Goal: Task Accomplishment & Management: Manage account settings

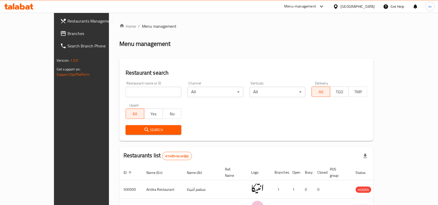
click at [373, 1] on div "[GEOGRAPHIC_DATA]" at bounding box center [354, 6] width 50 height 12
click at [373, 3] on div "[GEOGRAPHIC_DATA]" at bounding box center [354, 6] width 50 height 12
click at [367, 7] on div "[GEOGRAPHIC_DATA]" at bounding box center [358, 7] width 34 height 6
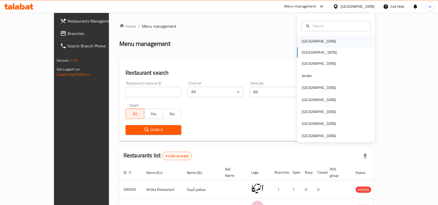
click at [318, 44] on div "[GEOGRAPHIC_DATA]" at bounding box center [337, 42] width 78 height 12
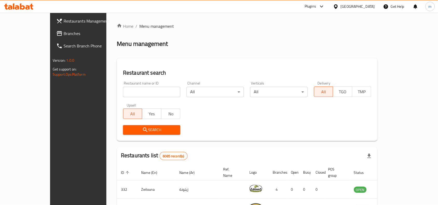
click at [64, 34] on span "Branches" at bounding box center [92, 33] width 56 height 6
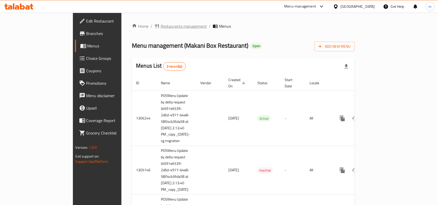
click at [161, 27] on span "Restaurants management" at bounding box center [184, 26] width 46 height 6
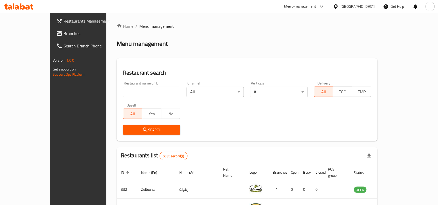
click at [132, 90] on input "search" at bounding box center [151, 92] width 57 height 10
paste input "627203"
type input "627203"
click at [157, 129] on span "Search" at bounding box center [151, 130] width 49 height 6
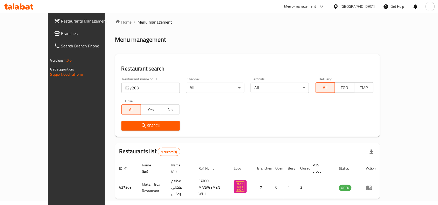
scroll to position [16, 0]
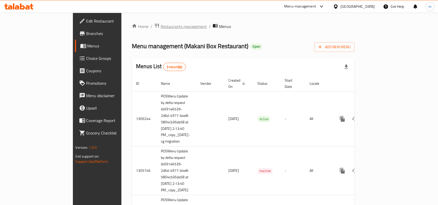
click at [161, 25] on span "Restaurants management" at bounding box center [184, 26] width 46 height 6
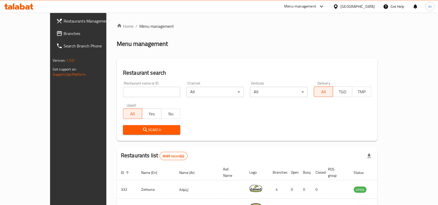
click at [136, 96] on input "search" at bounding box center [151, 92] width 57 height 10
paste input "627203"
type input "627203"
click at [147, 129] on span "Search" at bounding box center [151, 130] width 49 height 6
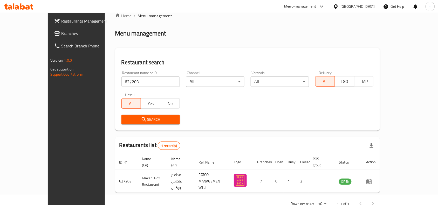
scroll to position [16, 0]
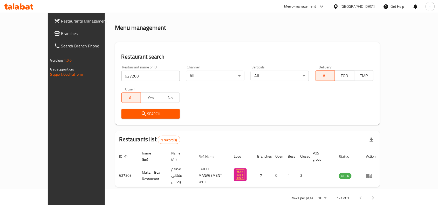
click at [61, 34] on span "Branches" at bounding box center [89, 33] width 56 height 6
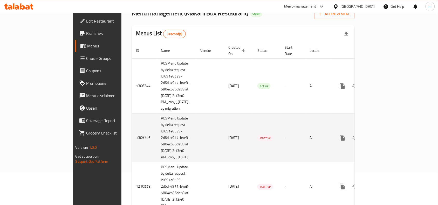
scroll to position [41, 0]
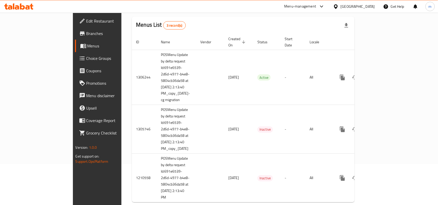
click at [75, 62] on link "Choice Groups" at bounding box center [110, 58] width 71 height 12
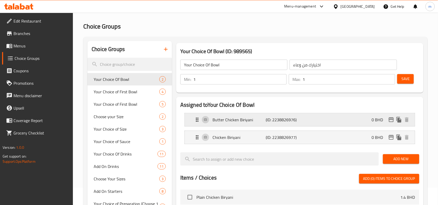
scroll to position [32, 0]
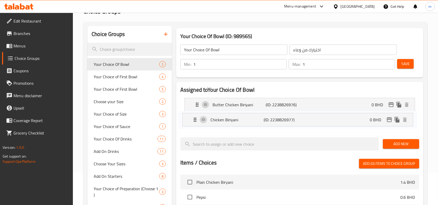
drag, startPoint x: 243, startPoint y: 128, endPoint x: 239, endPoint y: 125, distance: 4.5
click at [239, 125] on nav "Butter Chicken Biriyani (ID: 2238826976) 0 BHD Name (En) Butter Chicken Biriyan…" at bounding box center [299, 113] width 239 height 39
click at [177, 129] on div "Assigned to Your Choice Of Bowl Butter Chicken Biriyani (ID: 2238826976) 0 BHD …" at bounding box center [299, 191] width 247 height 218
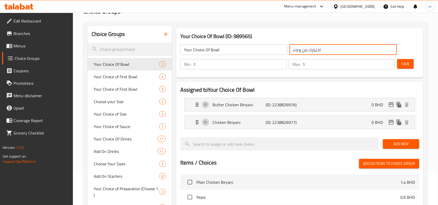
drag, startPoint x: 323, startPoint y: 51, endPoint x: 293, endPoint y: 53, distance: 29.1
click at [293, 53] on input "اختيارك من وعاء" at bounding box center [343, 50] width 107 height 10
click at [335, 50] on input "اختيارك من وعاء" at bounding box center [343, 50] width 107 height 10
click at [194, 106] on icon "Expand" at bounding box center [197, 105] width 6 height 6
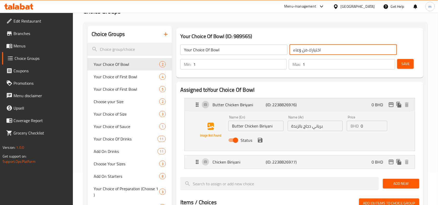
click at [197, 106] on icon "Expand" at bounding box center [197, 105] width 3 height 4
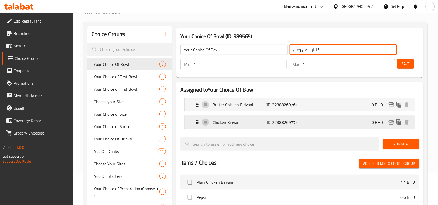
click at [198, 121] on icon "Expand" at bounding box center [197, 122] width 3 height 4
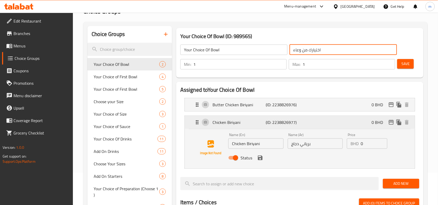
click at [196, 124] on icon "Expand" at bounding box center [197, 122] width 6 height 6
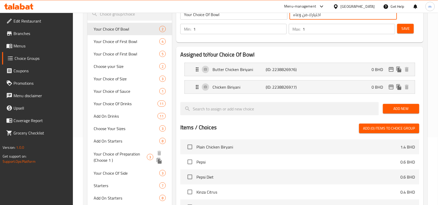
scroll to position [97, 0]
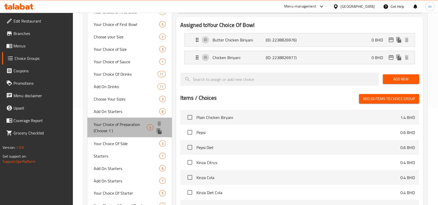
drag, startPoint x: 101, startPoint y: 125, endPoint x: 111, endPoint y: 129, distance: 10.6
click at [111, 129] on span "Your Choice of Preparation (Choose 1 )" at bounding box center [120, 128] width 53 height 12
type input "Your Choice of Preparation (Choose 1 )"
type input "اختيارك للتحضير (اختر 1)"
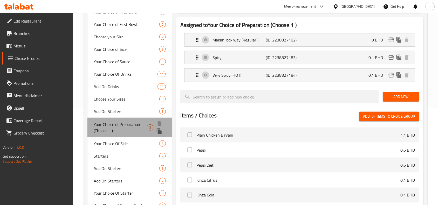
click at [109, 123] on span "Your Choice of Preparation (Choose 1 )" at bounding box center [120, 128] width 53 height 12
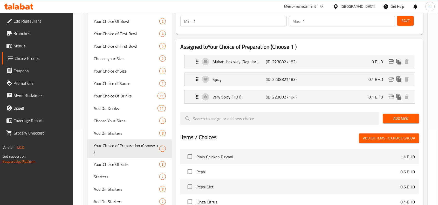
scroll to position [65, 0]
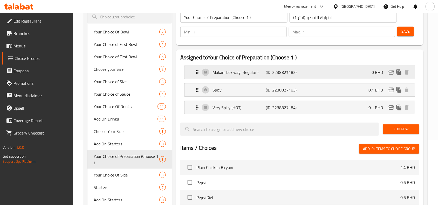
click at [226, 73] on p "Makani box way (Regular )" at bounding box center [239, 72] width 53 height 6
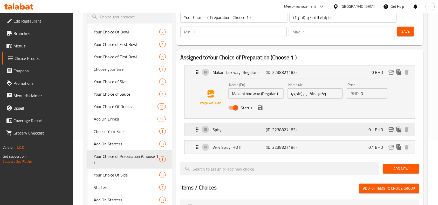
click at [214, 130] on p "Spicy" at bounding box center [239, 130] width 53 height 6
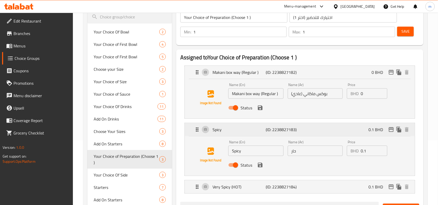
scroll to position [130, 0]
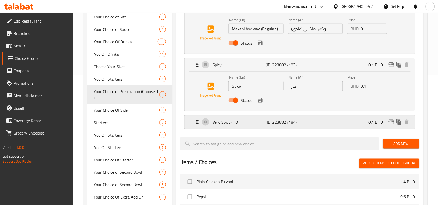
click at [216, 125] on p "Very Spicy (HOT)" at bounding box center [239, 122] width 53 height 6
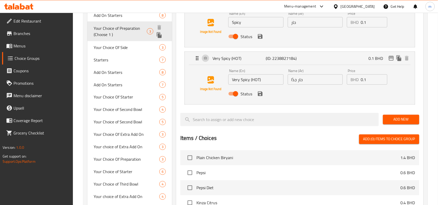
scroll to position [195, 0]
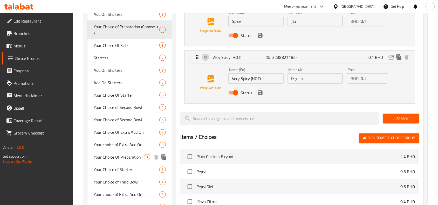
click at [125, 160] on span "Your Choice Of Preparation" at bounding box center [119, 158] width 50 height 6
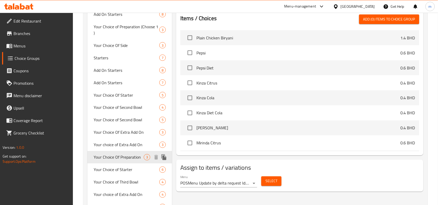
type input "Your Choice Of Preparation"
type input "اختيارك من التحضير"
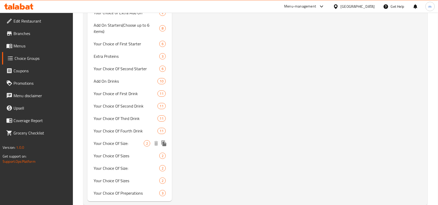
scroll to position [412, 0]
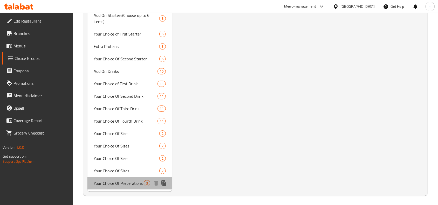
click at [124, 186] on span "Your Choice Of Preperations" at bounding box center [119, 183] width 50 height 6
type input "Your Choice Of Preperations"
type input "اختيارك من استعدادات"
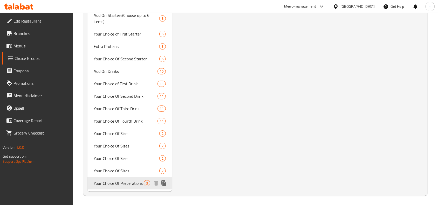
click at [124, 185] on span "Your Choice Of Preperations" at bounding box center [119, 183] width 50 height 6
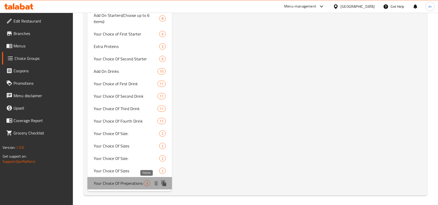
click at [144, 182] on span "3" at bounding box center [147, 183] width 6 height 5
click at [147, 182] on span "3" at bounding box center [147, 183] width 6 height 5
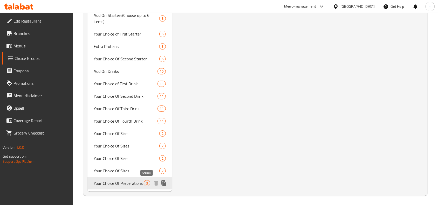
click at [147, 182] on span "3" at bounding box center [147, 183] width 6 height 5
click at [164, 184] on icon "duplicate" at bounding box center [164, 184] width 5 height 6
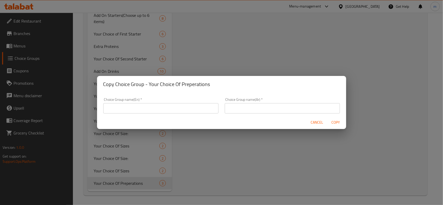
click at [317, 122] on span "Cancel" at bounding box center [317, 122] width 12 height 6
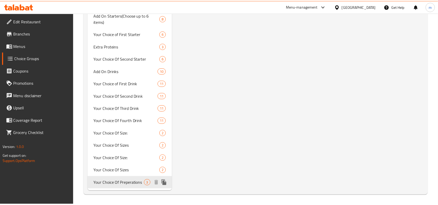
scroll to position [406, 0]
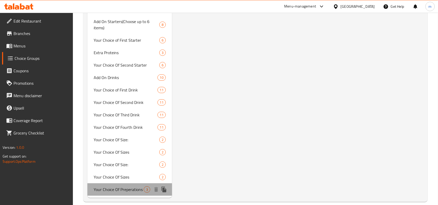
click at [106, 187] on span "Your Choice Of Preperations" at bounding box center [119, 190] width 50 height 6
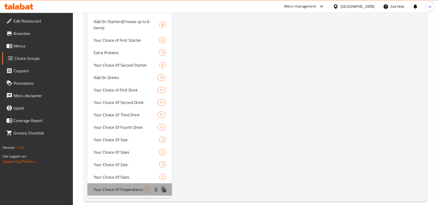
click at [106, 187] on span "Your Choice Of Preperations" at bounding box center [119, 190] width 50 height 6
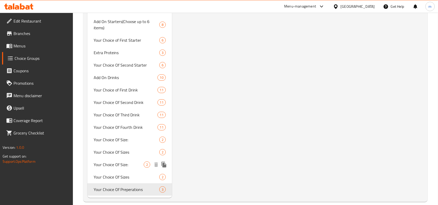
click at [112, 162] on span "Your Choice Of Size:" at bounding box center [119, 165] width 50 height 6
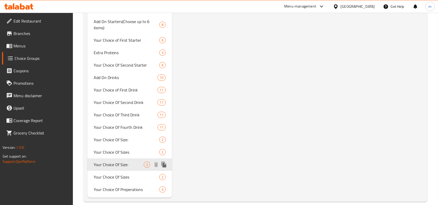
type input "Your Choice Of Size:"
type input "إختيارك من الحجم:"
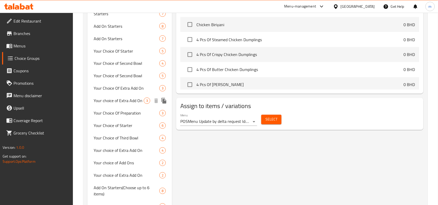
scroll to position [178, 0]
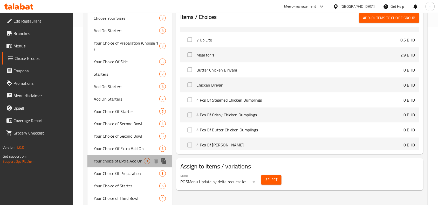
click at [112, 162] on span "Your choice of Extra Add On" at bounding box center [119, 161] width 50 height 6
type input "Your choice of Extra Add On"
type input "اختيارك من الإضافة الإضافية"
type input "0"
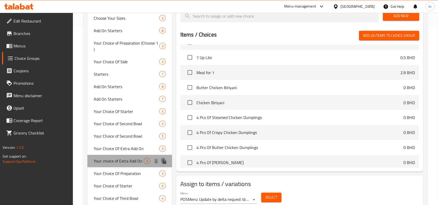
click at [103, 155] on div "Your choice of Extra Add On 3" at bounding box center [130, 161] width 85 height 12
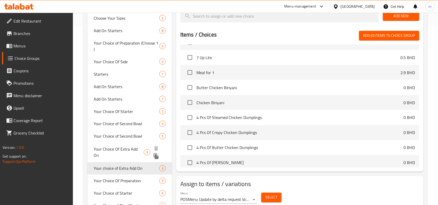
click at [105, 148] on span "Your Choice Of Extra Add On" at bounding box center [119, 152] width 50 height 12
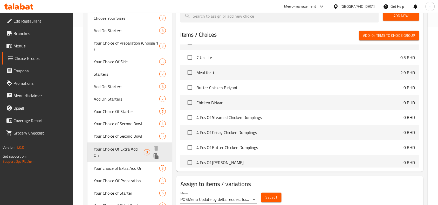
type input "Your Choice Of Extra Add On"
type input "اختيارك من إضافات اكسترا"
type input "3"
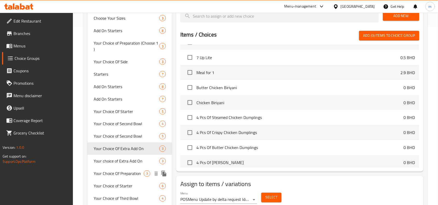
click at [108, 172] on span "Your Choice Of Preparation" at bounding box center [119, 174] width 50 height 6
type input "Your Choice Of Preparation"
type input "اختيارك من التحضير"
type input "1"
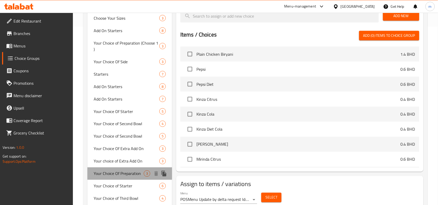
click at [101, 175] on span "Your Choice Of Preparation" at bounding box center [119, 174] width 50 height 6
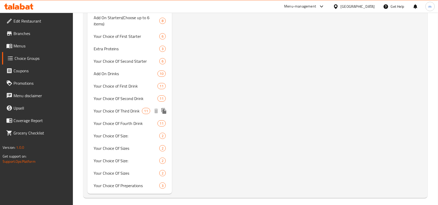
scroll to position [412, 0]
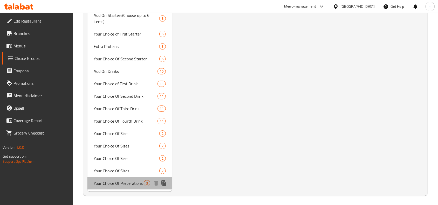
click at [103, 183] on span "Your Choice Of Preperations" at bounding box center [119, 183] width 50 height 6
type input "Your Choice Of Preperations"
type input "اختيارك من استعدادات"
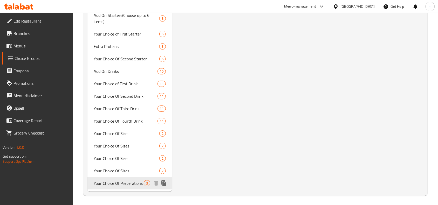
click at [103, 183] on span "Your Choice Of Preperations" at bounding box center [119, 183] width 50 height 6
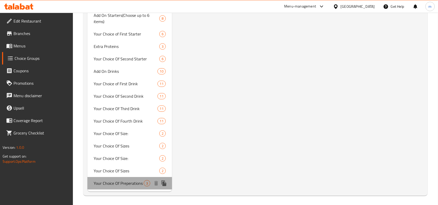
click at [103, 183] on span "Your Choice Of Preperations" at bounding box center [119, 183] width 50 height 6
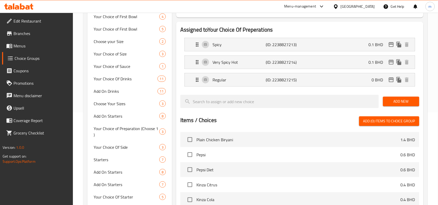
scroll to position [87, 0]
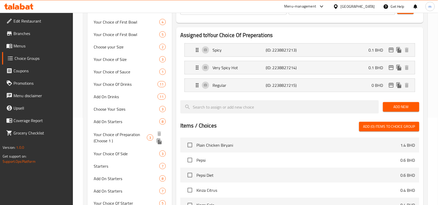
click at [120, 137] on span "Your Choice of Preparation (Choose 1 )" at bounding box center [120, 138] width 53 height 12
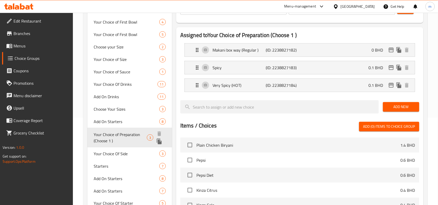
type input "Your Choice of Preparation (Choose 1 )"
type input "اختيارك للتحضير (اختر 1)"
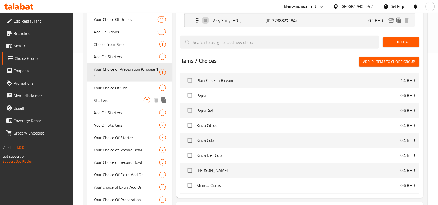
scroll to position [185, 0]
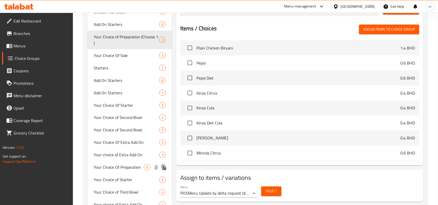
click at [138, 166] on span "Your Choice Of Preparation" at bounding box center [119, 168] width 50 height 6
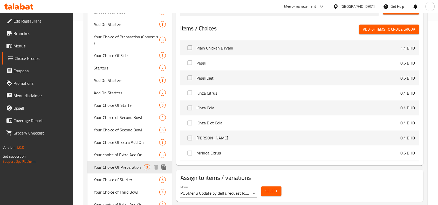
type input "Your Choice Of Preparation"
type input "اختيارك من التحضير"
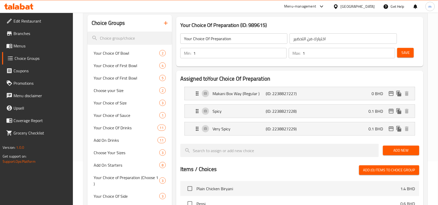
scroll to position [55, 0]
